Goal: Information Seeking & Learning: Check status

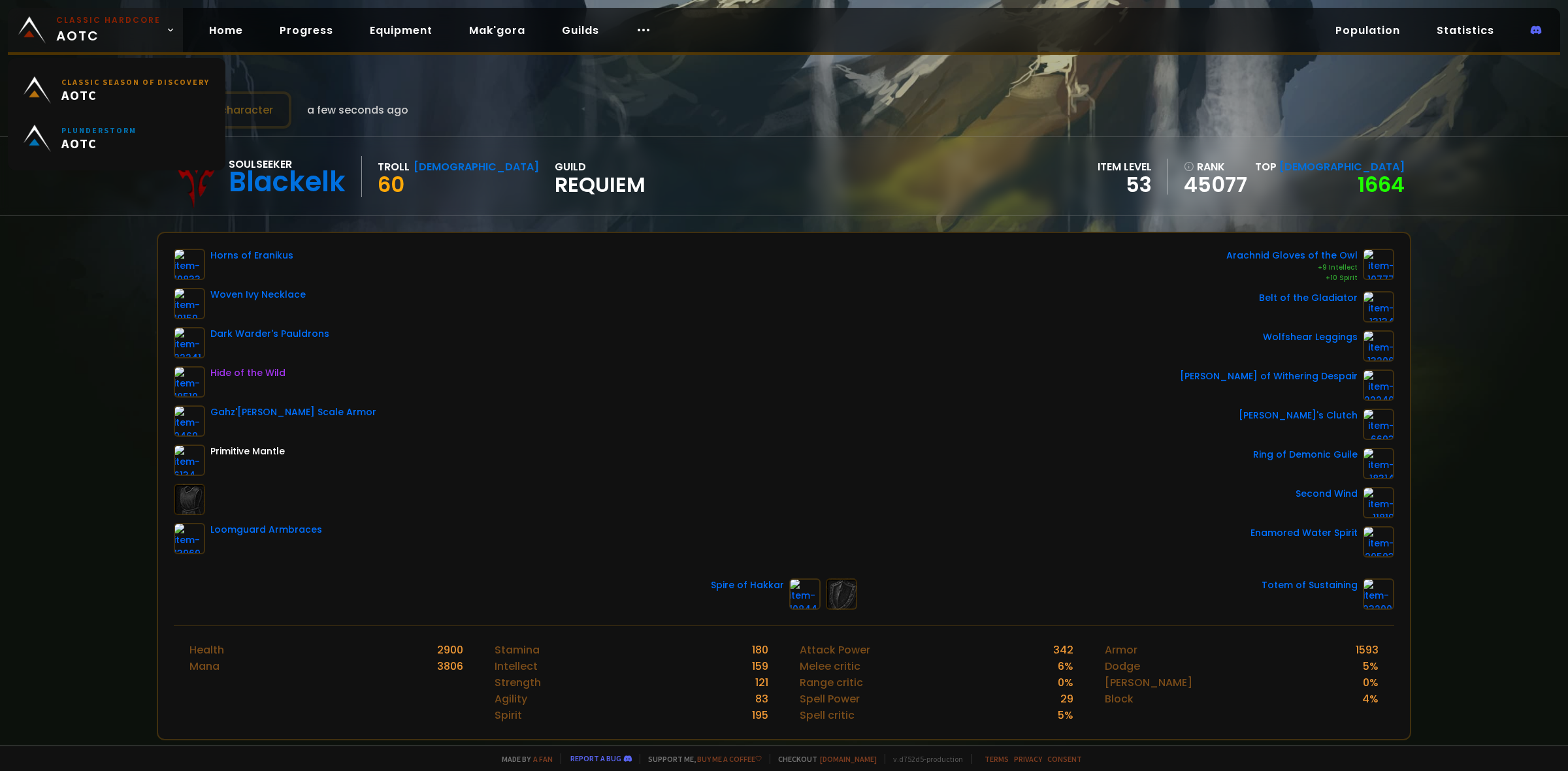
click at [78, 37] on span "Classic Hardcore AOTC" at bounding box center [108, 30] width 104 height 31
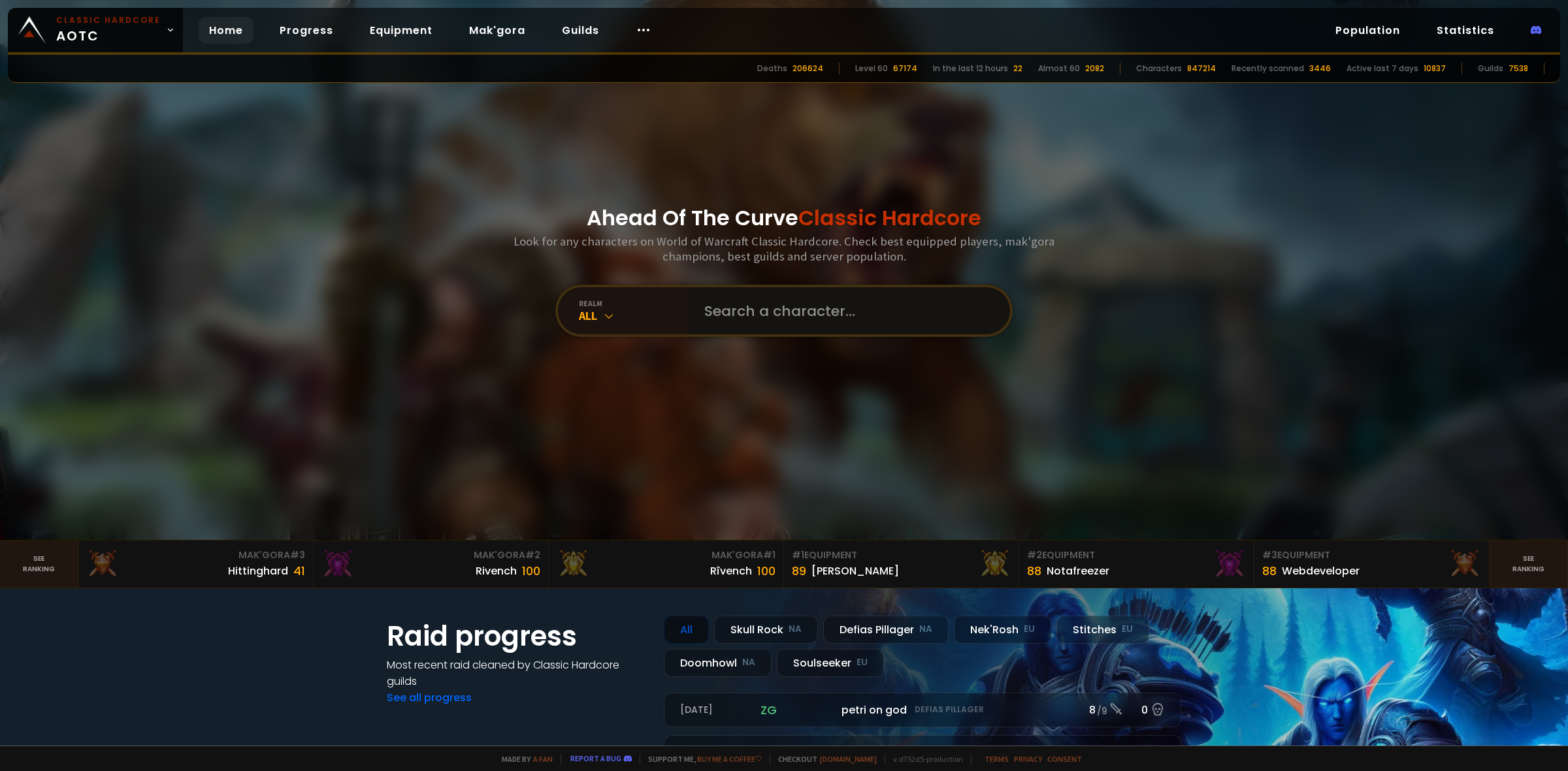
click at [766, 306] on input "text" at bounding box center [846, 310] width 298 height 47
click at [681, 304] on div "realm" at bounding box center [634, 303] width 110 height 10
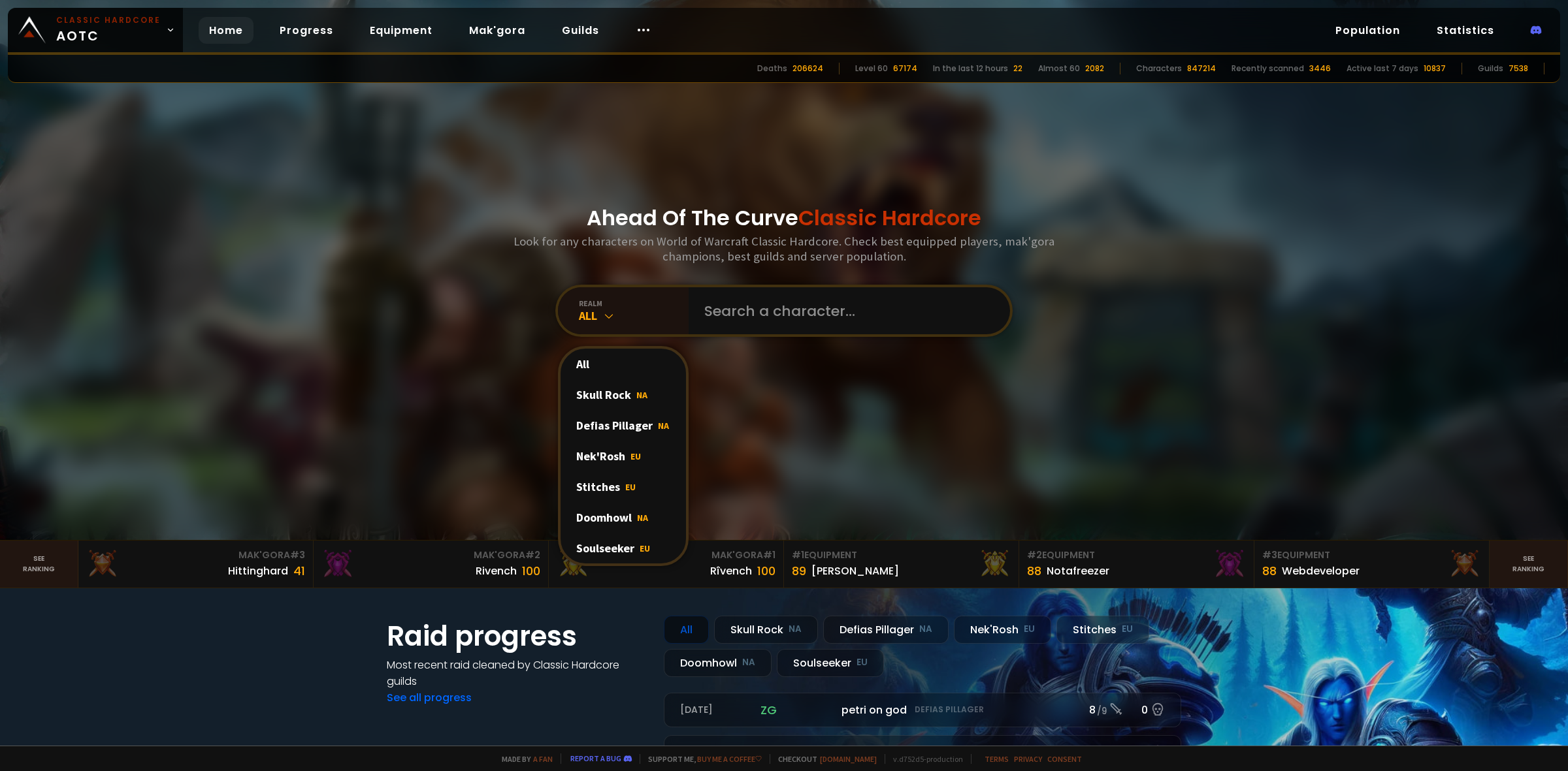
click at [782, 339] on div "Ahead Of The Curve Classic Hardcore Look for any characters on World of Warcraf…" at bounding box center [784, 270] width 787 height 540
click at [789, 321] on input "text" at bounding box center [846, 310] width 298 height 47
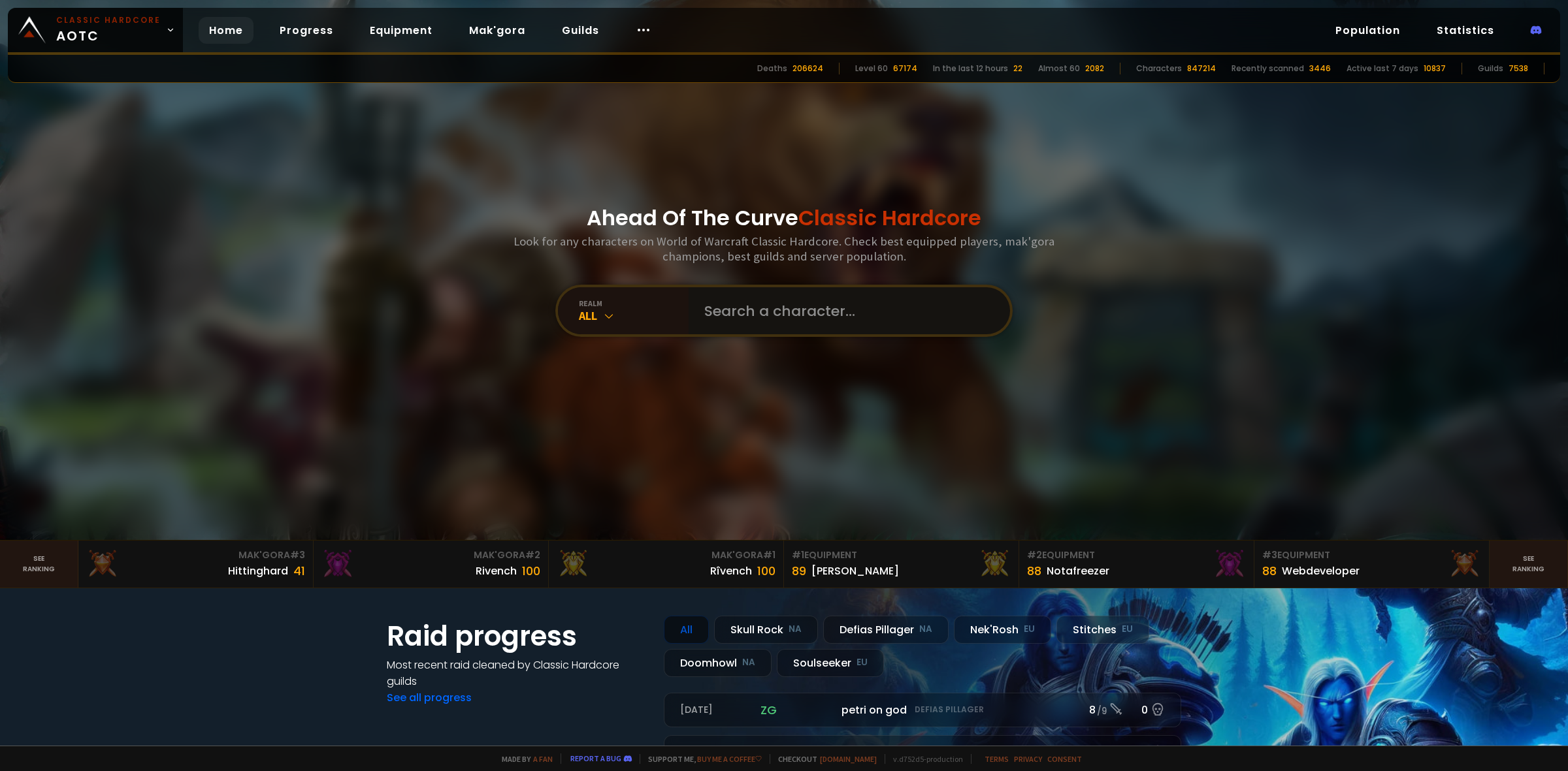
click at [721, 306] on input "text" at bounding box center [846, 310] width 298 height 47
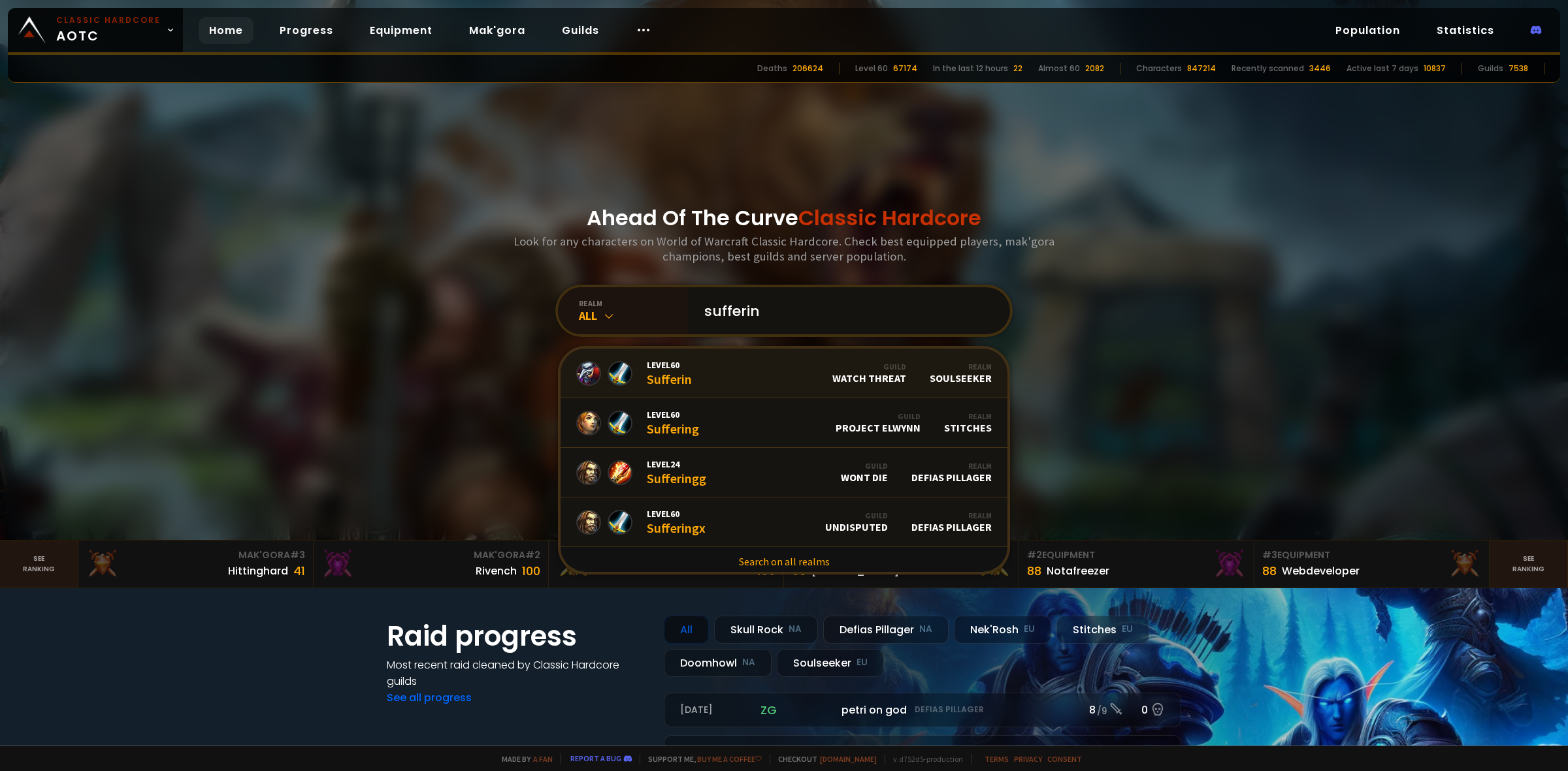
type input "sufferin"
click at [701, 374] on link "Level 60 Sufferin Guild Watch Threat Realm Soulseeker" at bounding box center [784, 373] width 447 height 50
